Goal: Task Accomplishment & Management: Use online tool/utility

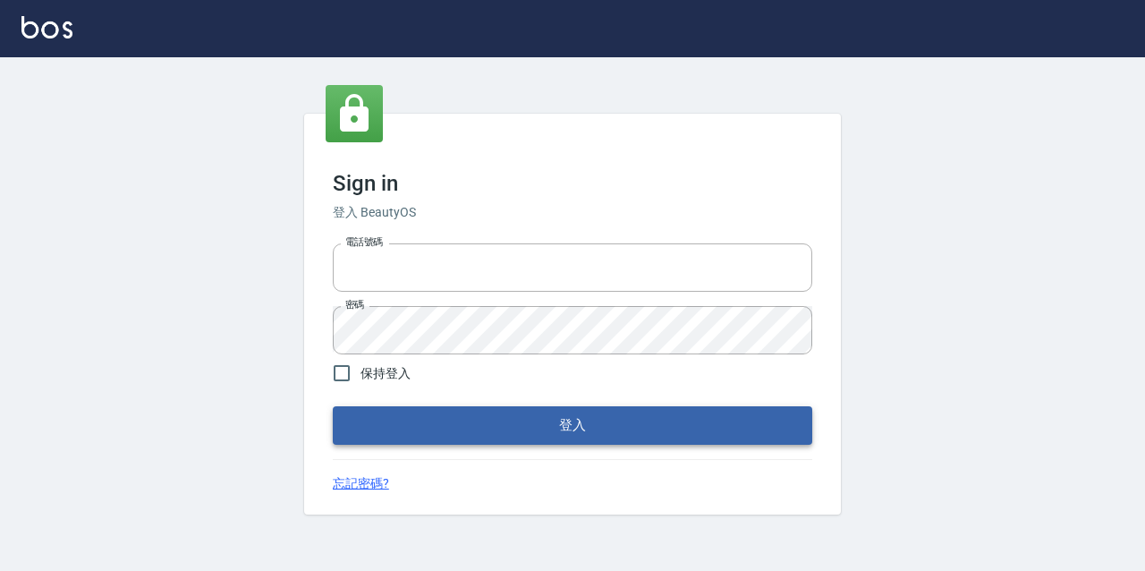
type input "2063579"
click at [617, 411] on button "登入" at bounding box center [572, 425] width 479 height 38
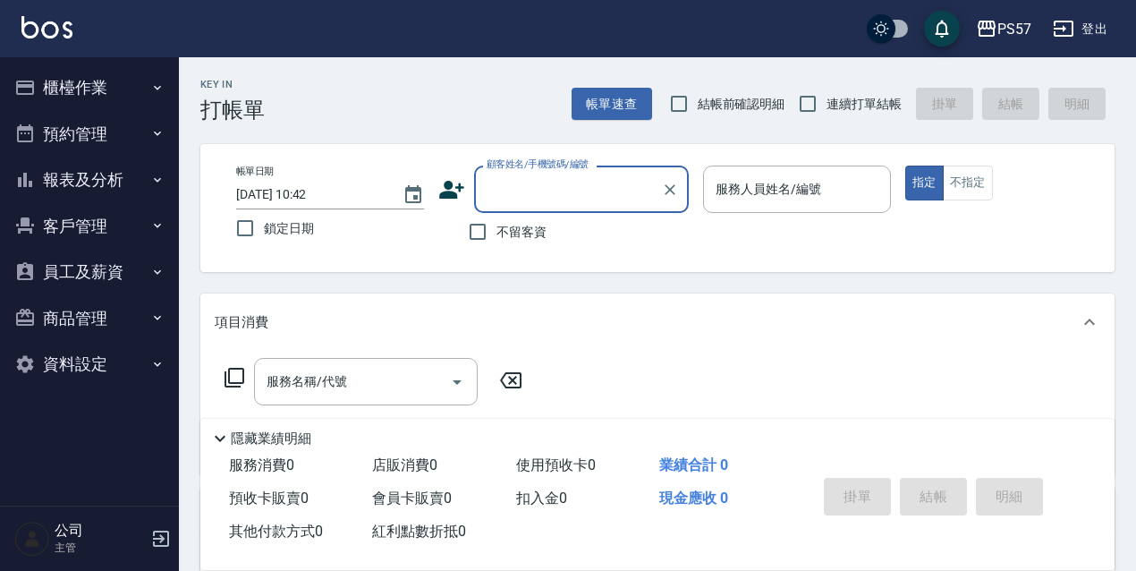
drag, startPoint x: 114, startPoint y: 76, endPoint x: 113, endPoint y: 89, distance: 13.5
click at [113, 89] on button "櫃檯作業" at bounding box center [89, 87] width 165 height 47
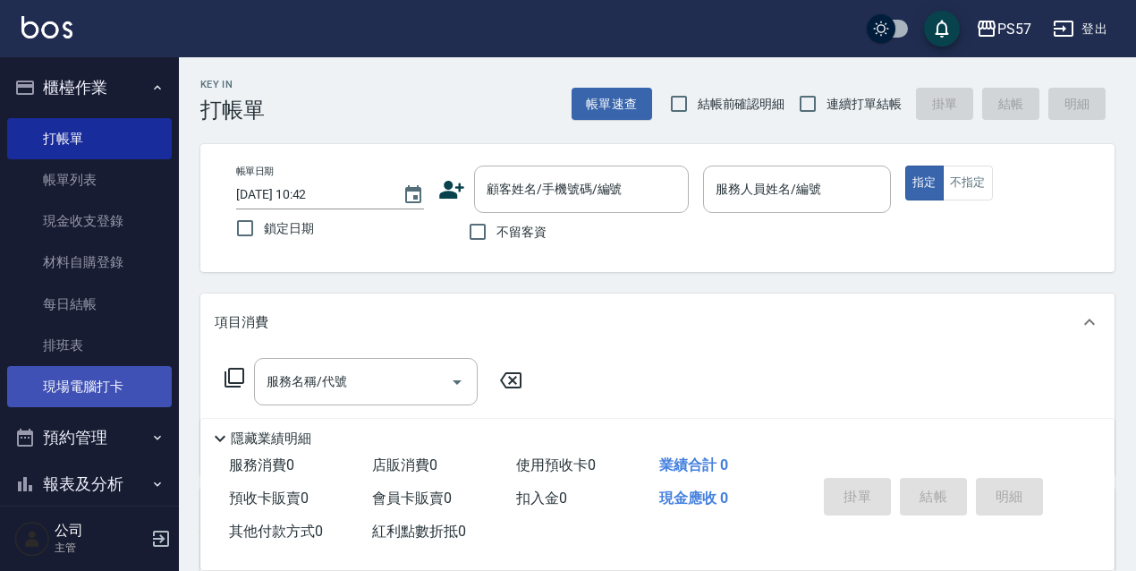
click at [133, 385] on link "現場電腦打卡" at bounding box center [89, 386] width 165 height 41
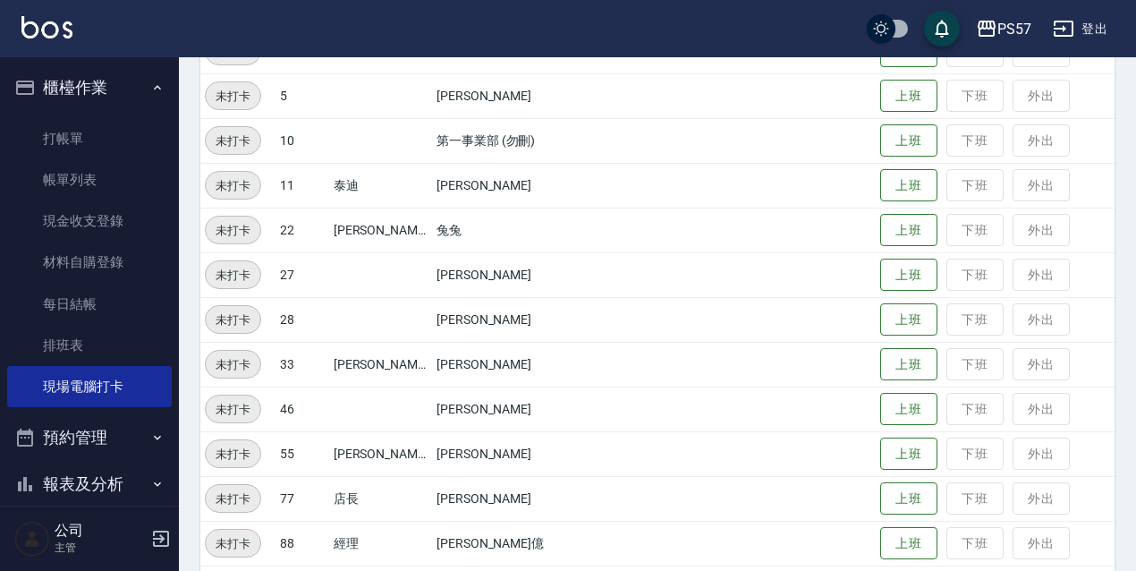
scroll to position [589, 0]
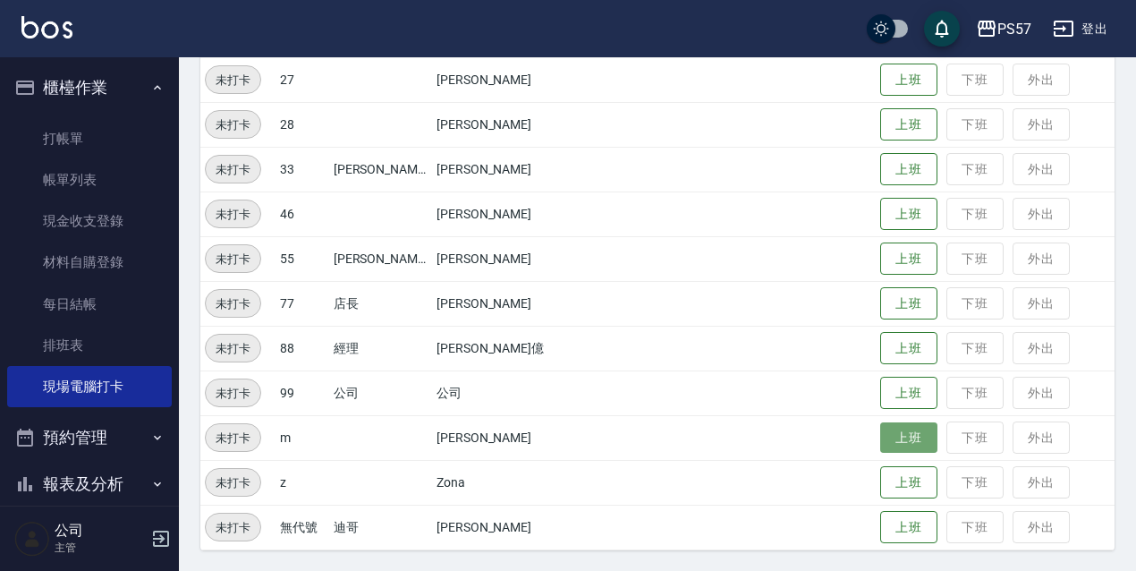
click at [891, 447] on button "上班" at bounding box center [908, 437] width 57 height 31
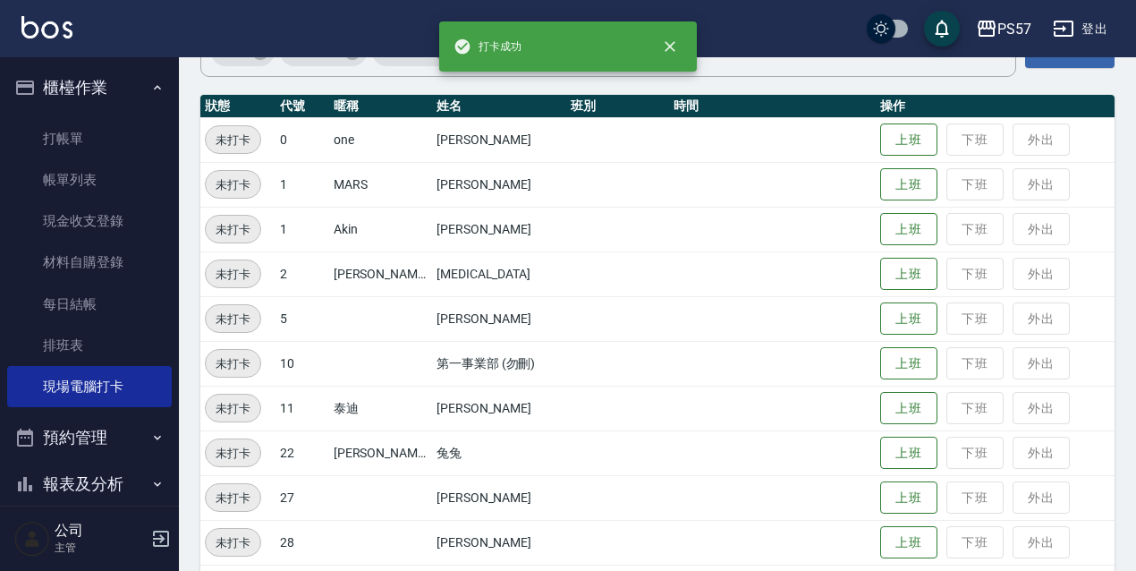
scroll to position [113, 0]
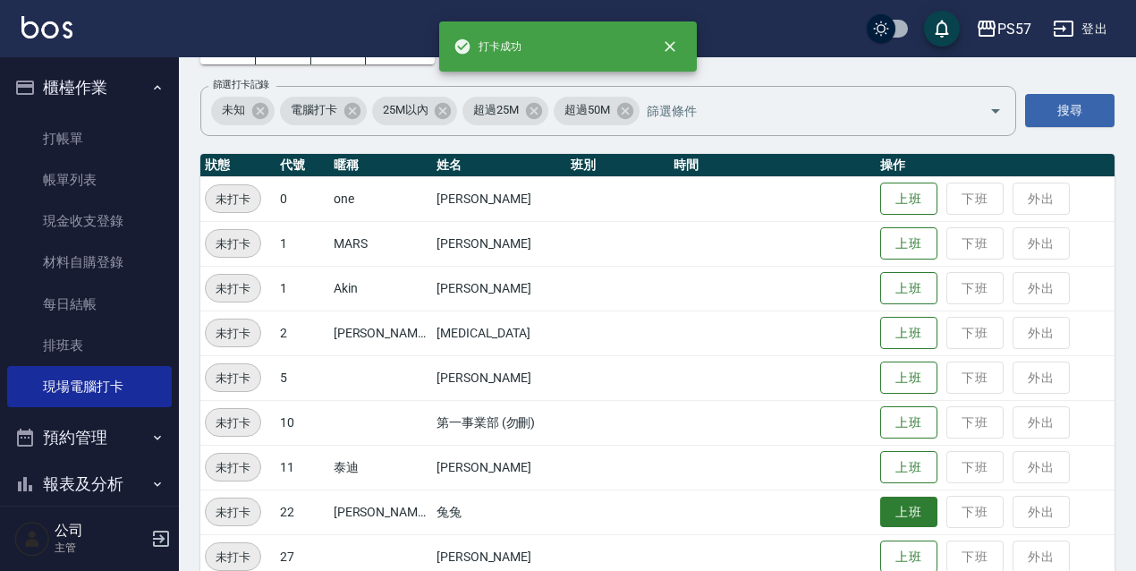
click at [892, 525] on button "上班" at bounding box center [908, 511] width 57 height 31
